Goal: Find specific page/section: Find specific page/section

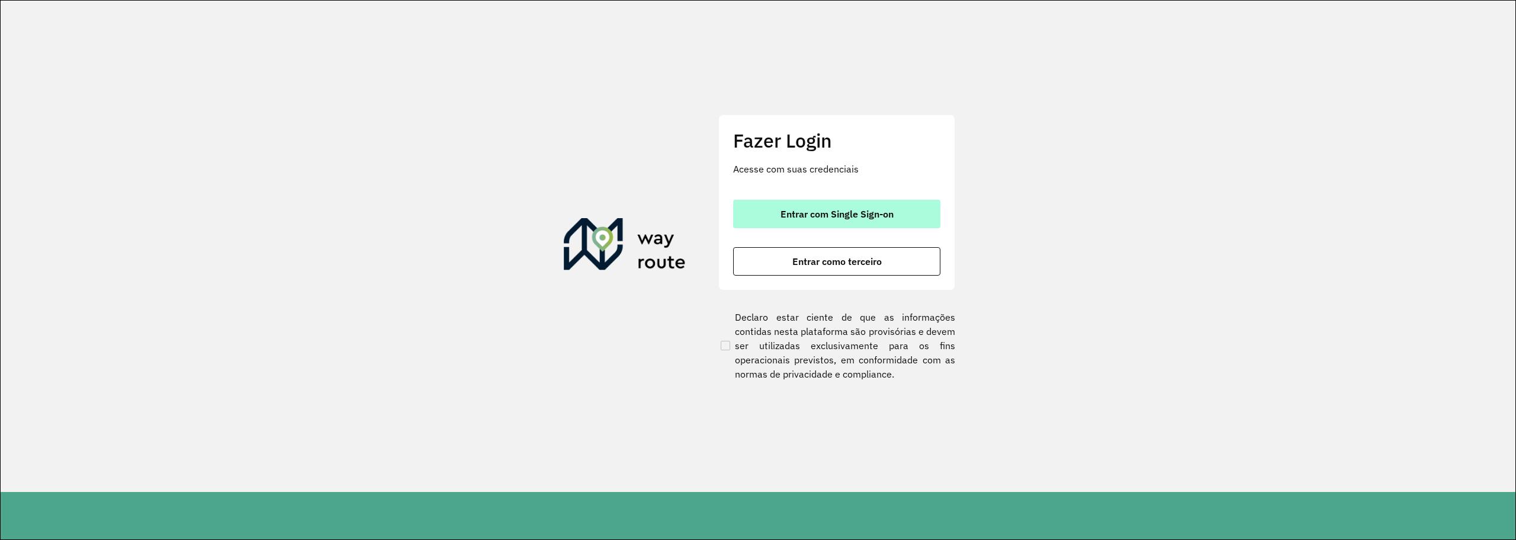
click at [865, 212] on font "Entrar com Single Sign-on" at bounding box center [837, 214] width 113 height 12
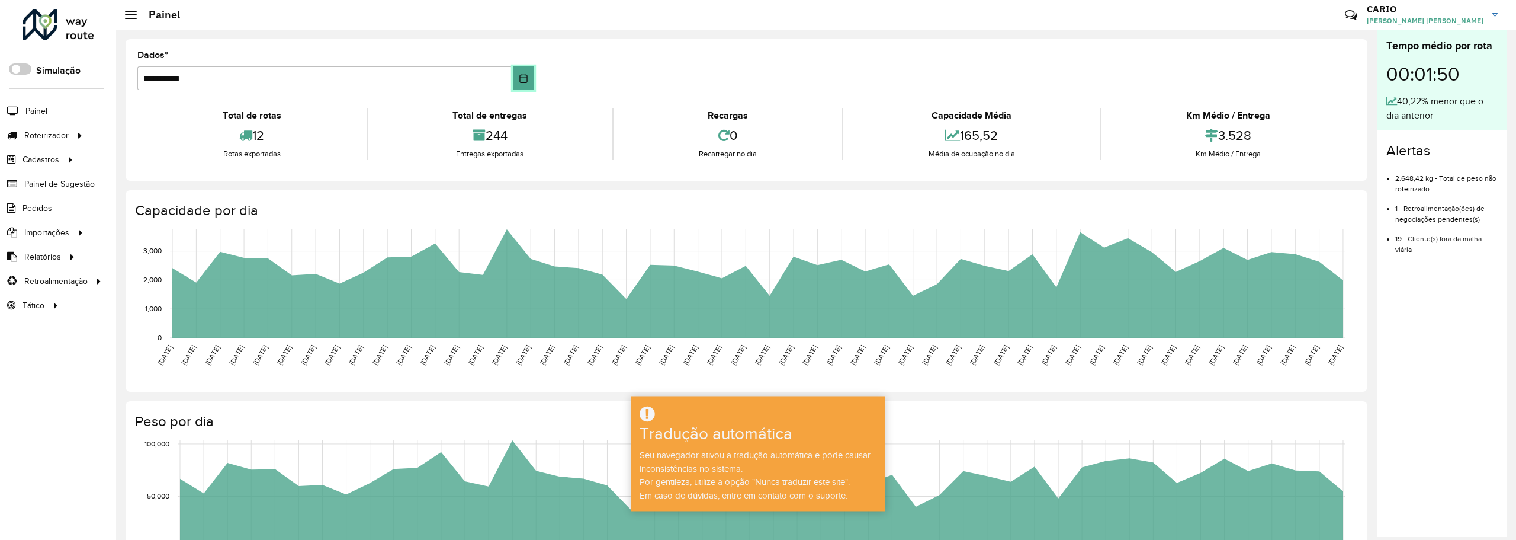
click at [527, 83] on button "Escolha a data" at bounding box center [523, 78] width 21 height 24
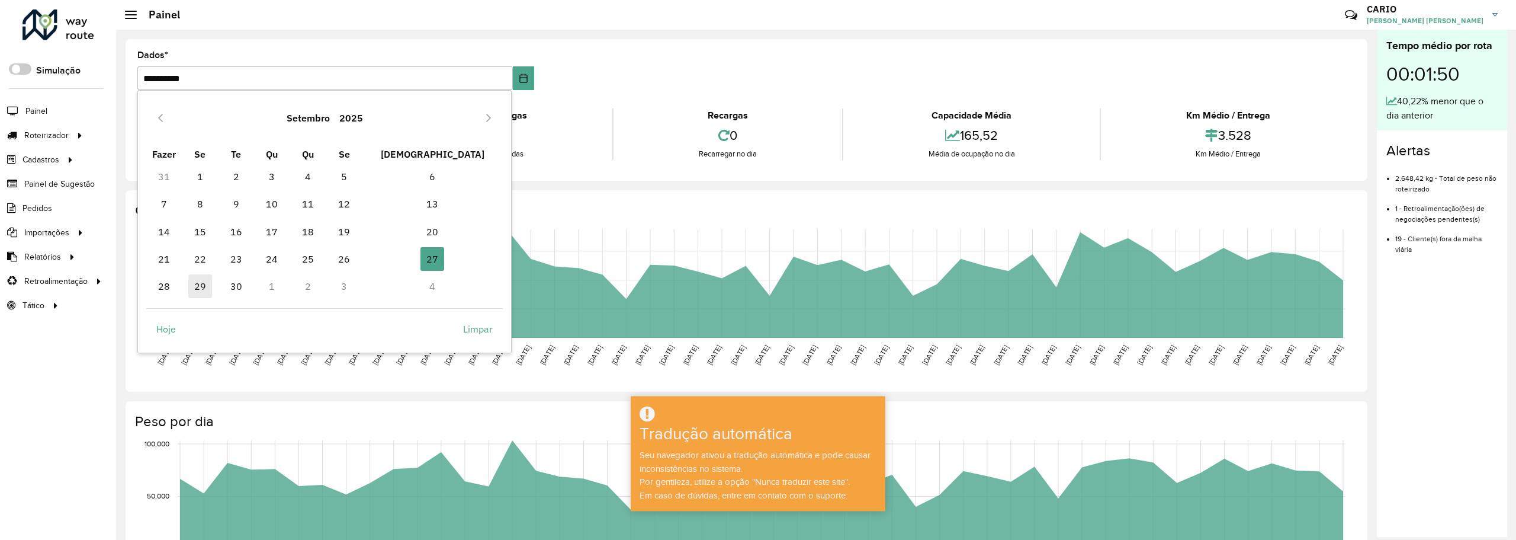
click at [212, 288] on span "29" at bounding box center [200, 286] width 24 height 24
type input "**********"
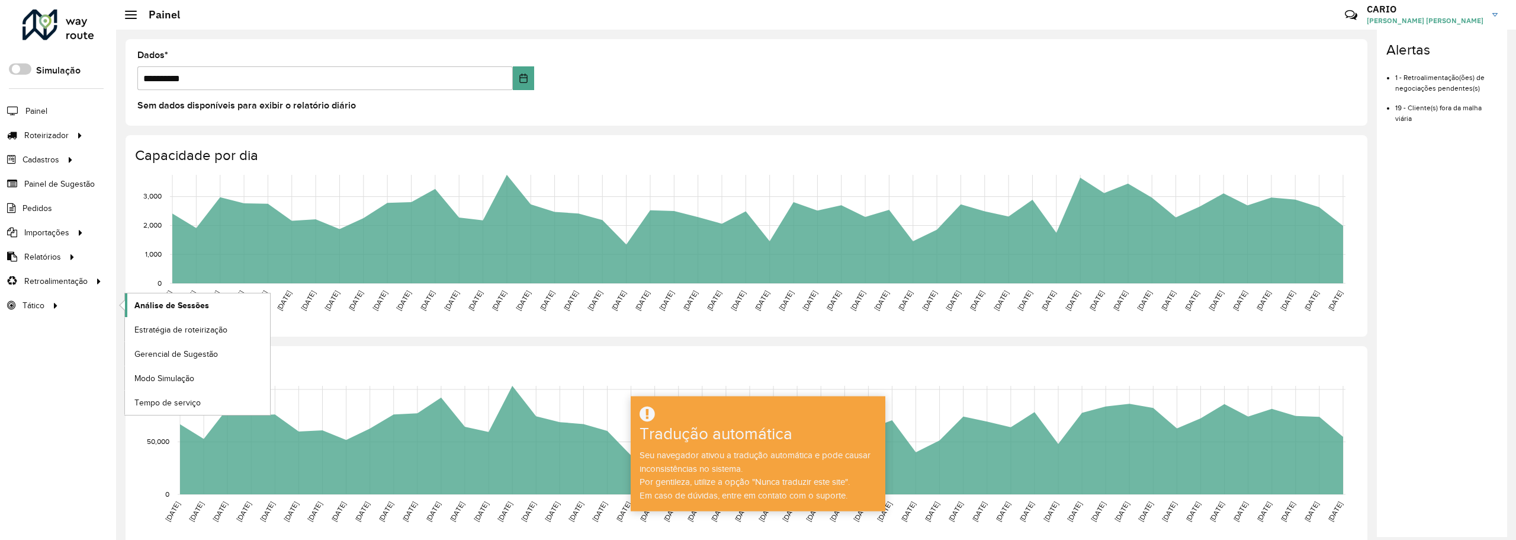
click at [161, 304] on font "Análise de Sessões" at bounding box center [171, 304] width 75 height 9
click at [329, 69] on input "**********" at bounding box center [324, 78] width 375 height 24
click at [81, 38] on div at bounding box center [59, 24] width 72 height 31
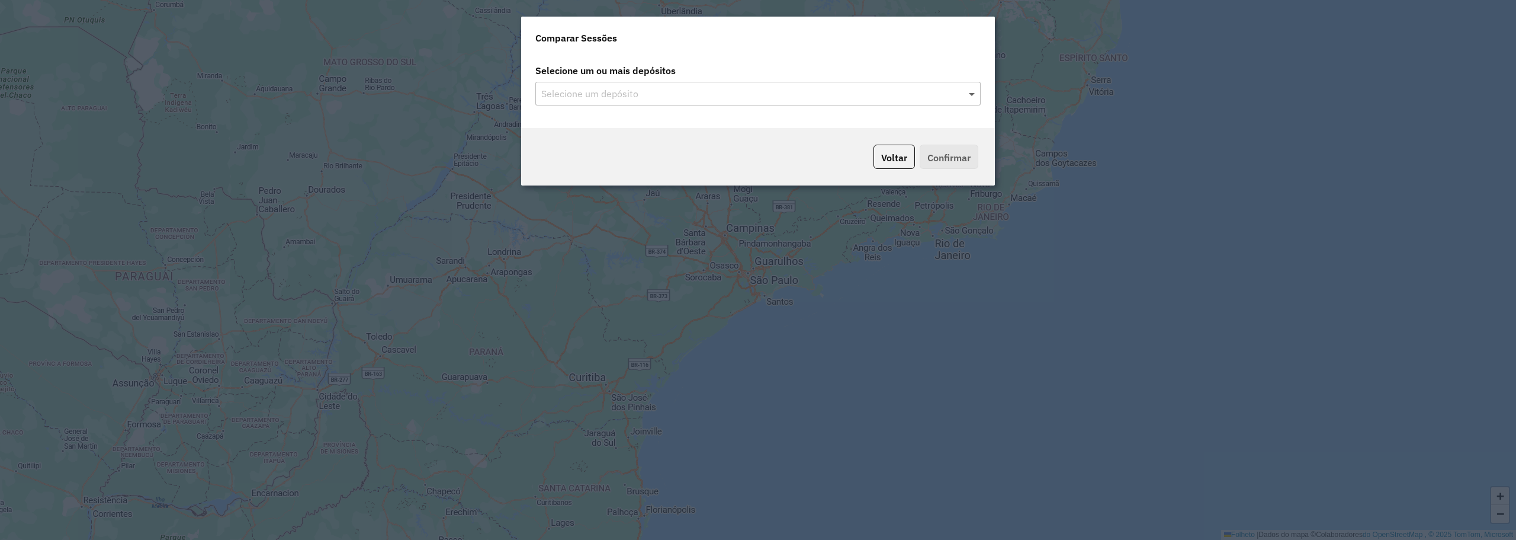
click at [968, 92] on div "Selecione um depósito" at bounding box center [757, 94] width 445 height 24
click at [972, 91] on span at bounding box center [973, 93] width 15 height 14
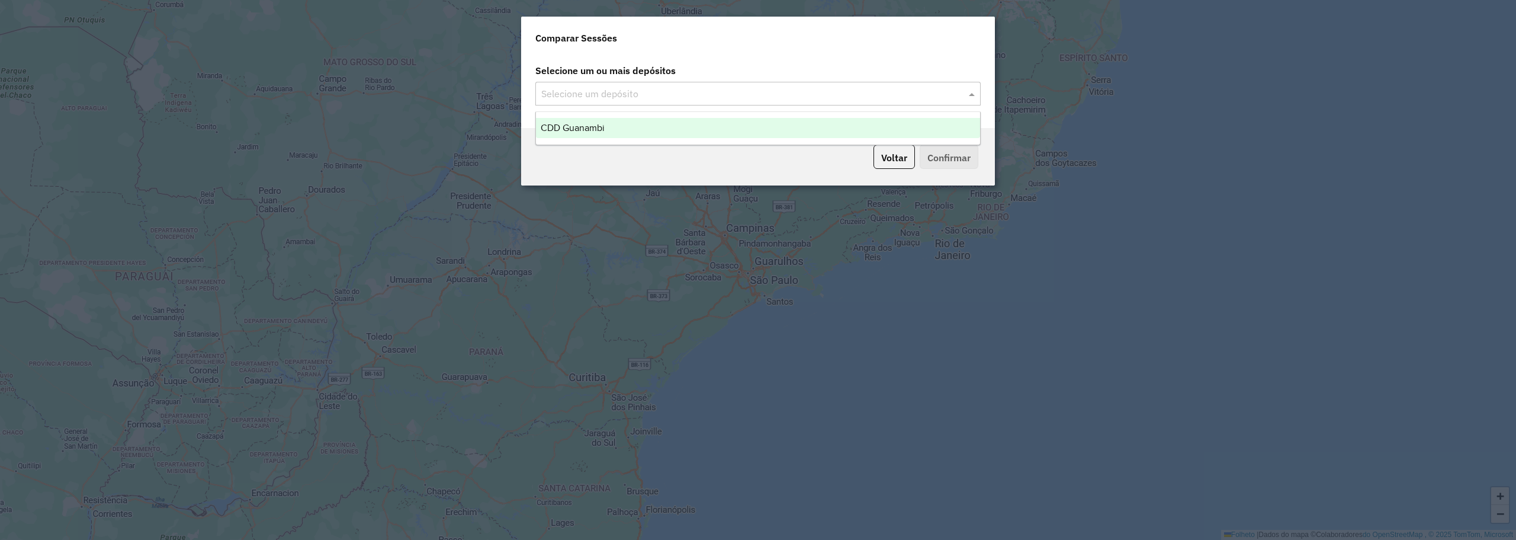
click at [638, 123] on div "CDD Guanambi" at bounding box center [758, 128] width 444 height 20
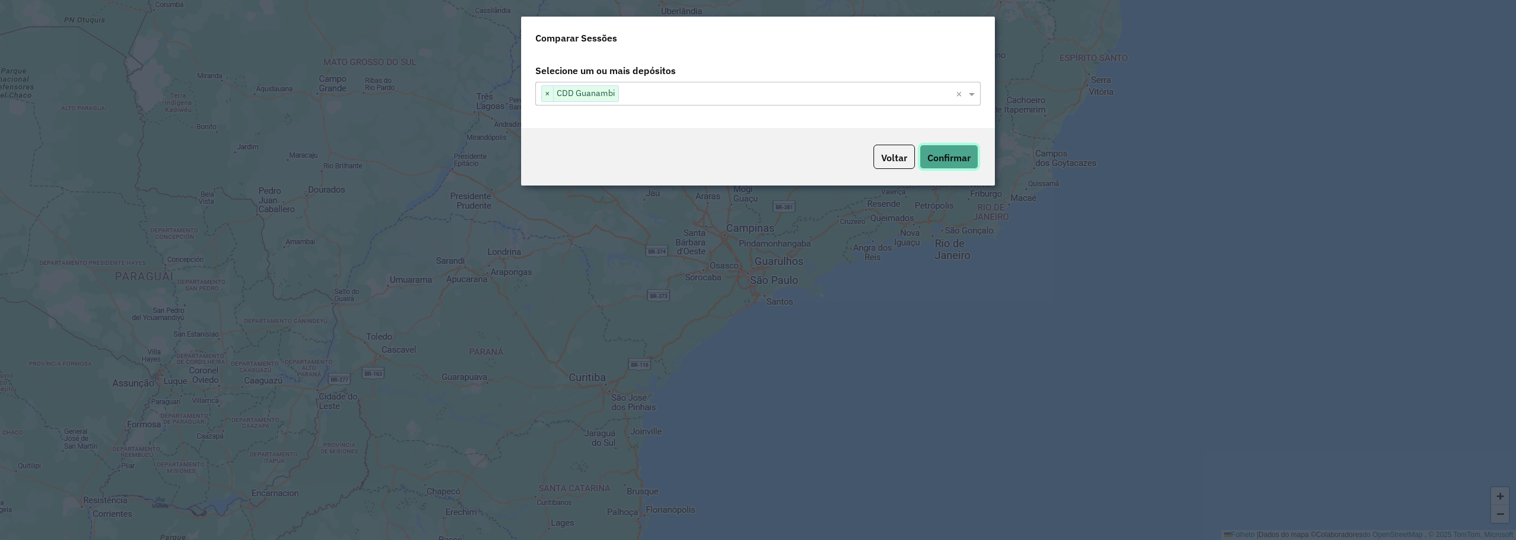
click at [942, 165] on button "Confirmar" at bounding box center [949, 157] width 59 height 24
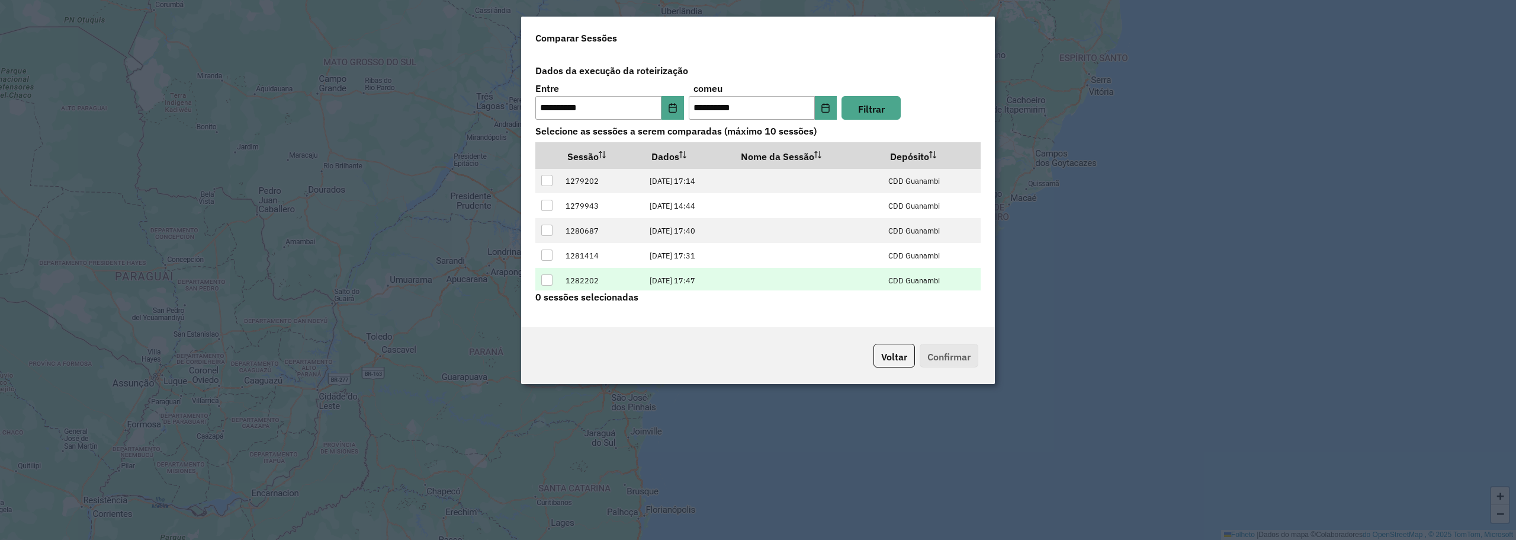
scroll to position [52, 0]
click at [901, 358] on font "Voltar" at bounding box center [894, 356] width 26 height 12
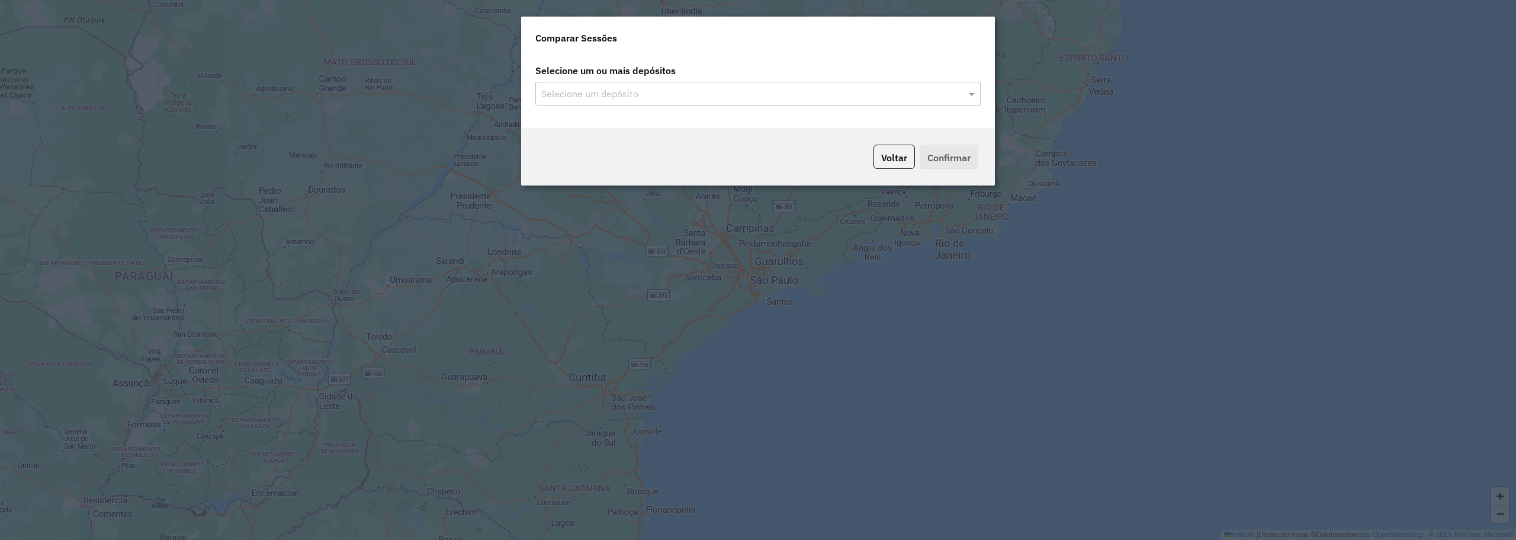
drag, startPoint x: 908, startPoint y: 158, endPoint x: 698, endPoint y: 158, distance: 209.7
click at [907, 158] on button "Voltar" at bounding box center [894, 157] width 41 height 24
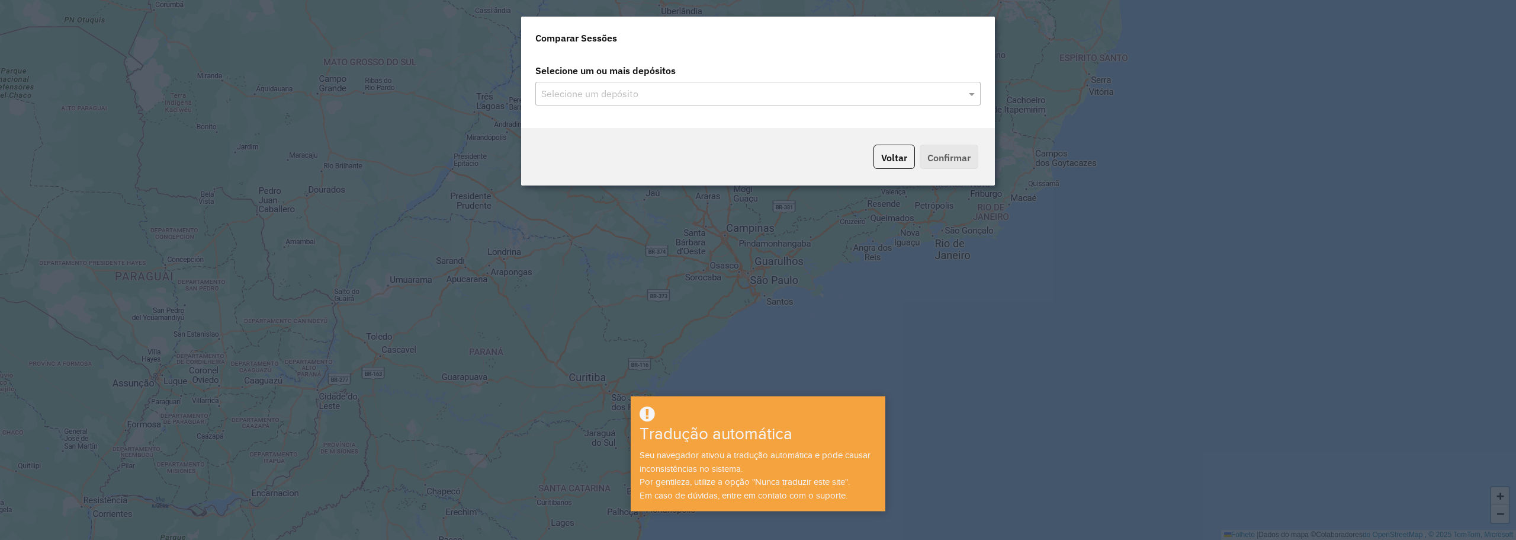
click at [108, 62] on modal-container "Comparar Sessões Selecione um ou mais depósitos Selecione um depósito Voltar Co…" at bounding box center [758, 270] width 1516 height 540
